Goal: Task Accomplishment & Management: Use online tool/utility

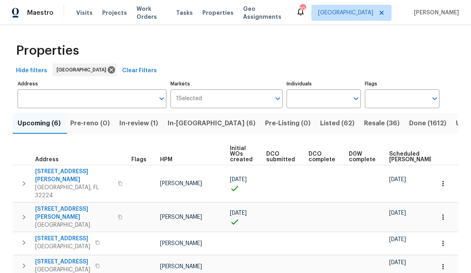
click at [89, 99] on input "Address" at bounding box center [86, 98] width 137 height 19
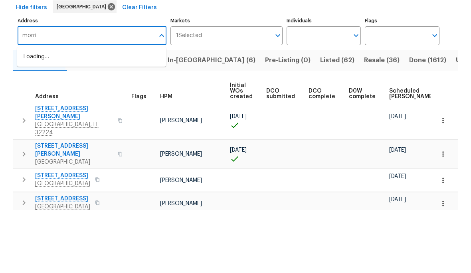
type input "[PERSON_NAME]"
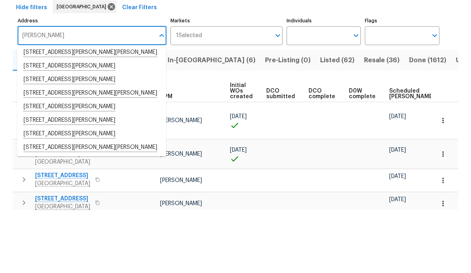
scroll to position [33, 0]
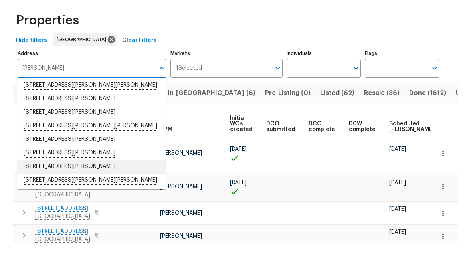
click at [107, 190] on li "[STREET_ADDRESS][PERSON_NAME]" at bounding box center [91, 197] width 149 height 14
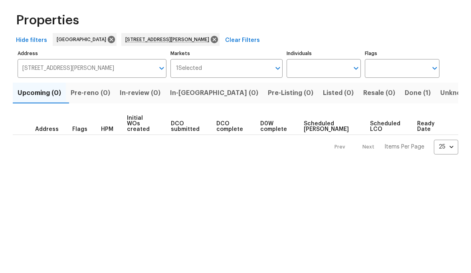
click at [405, 118] on span "Done (1)" at bounding box center [418, 123] width 26 height 11
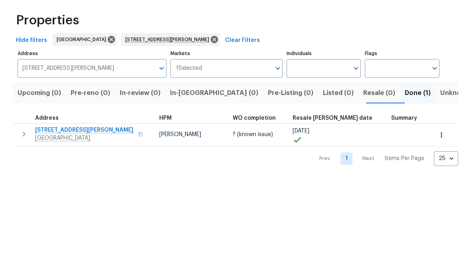
click at [47, 164] on span "[GEOGRAPHIC_DATA]" at bounding box center [84, 168] width 98 height 8
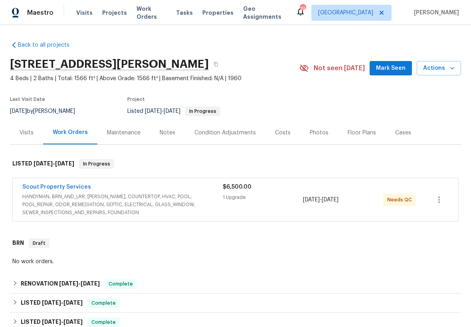
click at [51, 189] on link "Scout Property Services" at bounding box center [56, 187] width 69 height 6
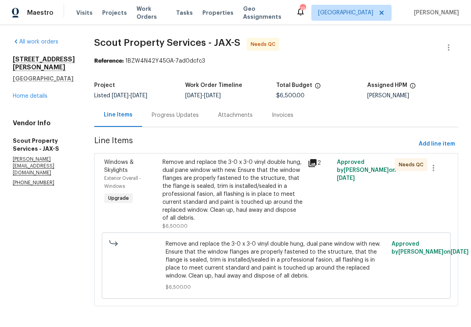
click at [243, 183] on div "Remove and replace the 3-0 x 3-0 vinyl double hung, dual pane window with new. …" at bounding box center [232, 190] width 141 height 64
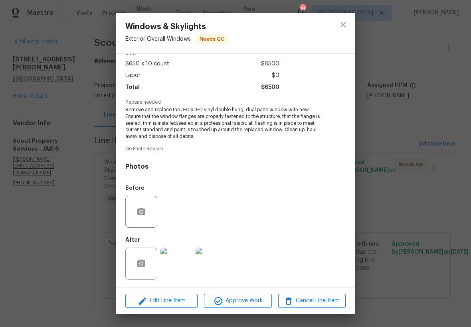
scroll to position [42, 0]
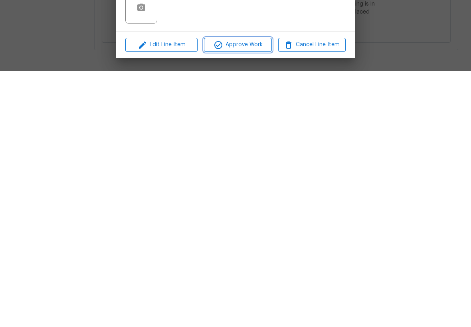
click at [249, 296] on span "Approve Work" at bounding box center [237, 301] width 63 height 10
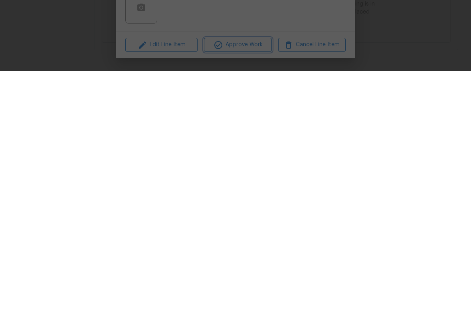
click at [423, 49] on div "Approve this line item? This action cannot be undone. The vendor will be paid a…" at bounding box center [235, 163] width 471 height 327
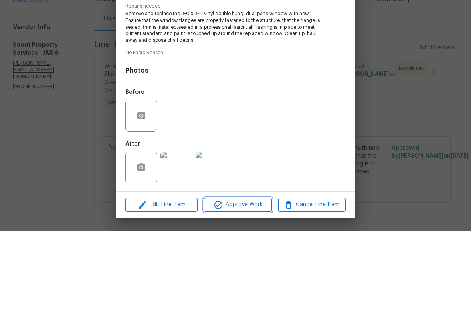
click at [258, 296] on span "Approve Work" at bounding box center [237, 301] width 63 height 10
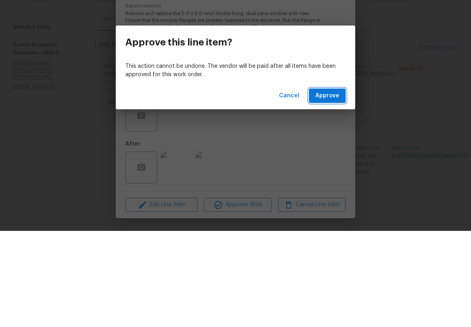
click at [335, 187] on span "Approve" at bounding box center [327, 192] width 24 height 10
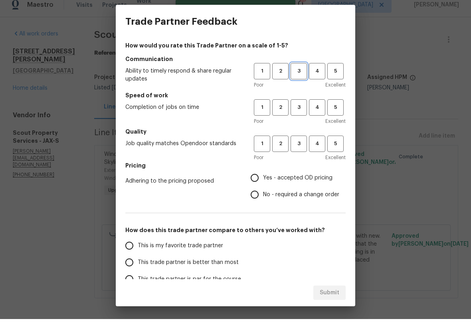
click at [301, 75] on span "3" at bounding box center [298, 79] width 15 height 9
click at [305, 107] on button "3" at bounding box center [299, 115] width 16 height 16
click at [299, 147] on span "3" at bounding box center [298, 151] width 15 height 9
click at [263, 178] on input "Yes - accepted OD pricing" at bounding box center [254, 186] width 17 height 17
radio input "true"
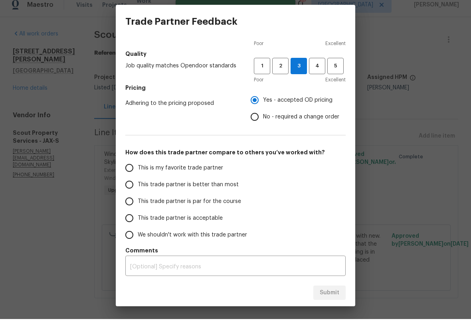
scroll to position [78, 0]
click at [125, 201] on input "This trade partner is par for the course" at bounding box center [129, 209] width 17 height 17
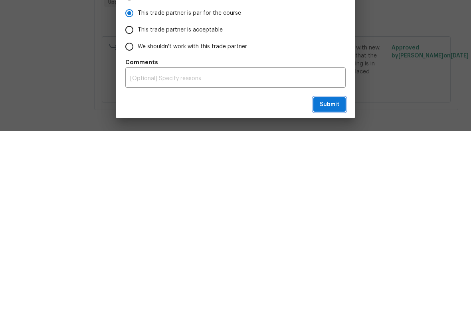
click at [333, 296] on span "Submit" at bounding box center [330, 301] width 20 height 10
radio input "true"
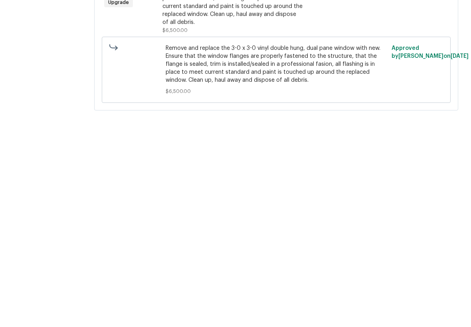
scroll to position [0, 0]
